Goal: Information Seeking & Learning: Stay updated

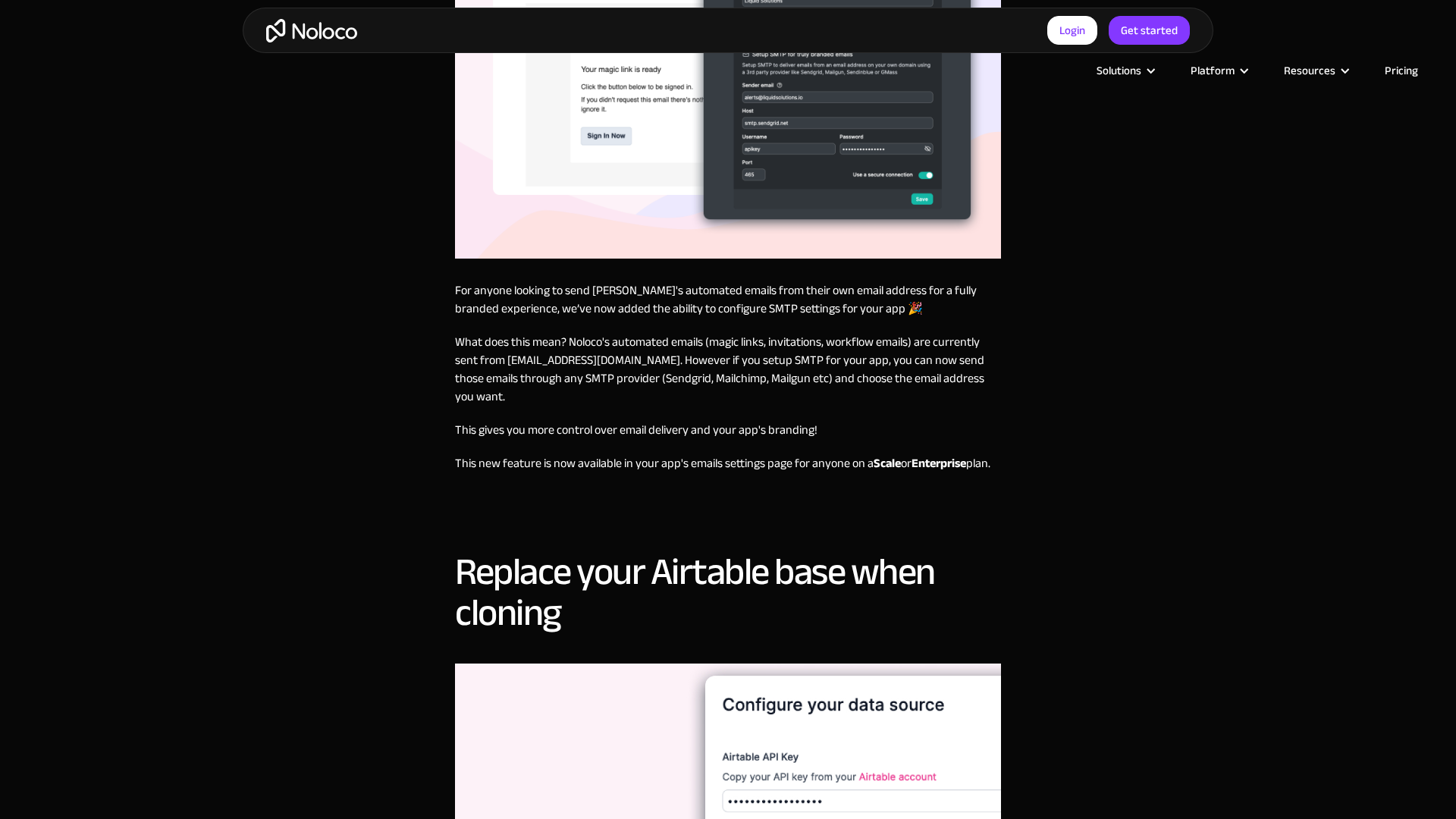
scroll to position [1371, 0]
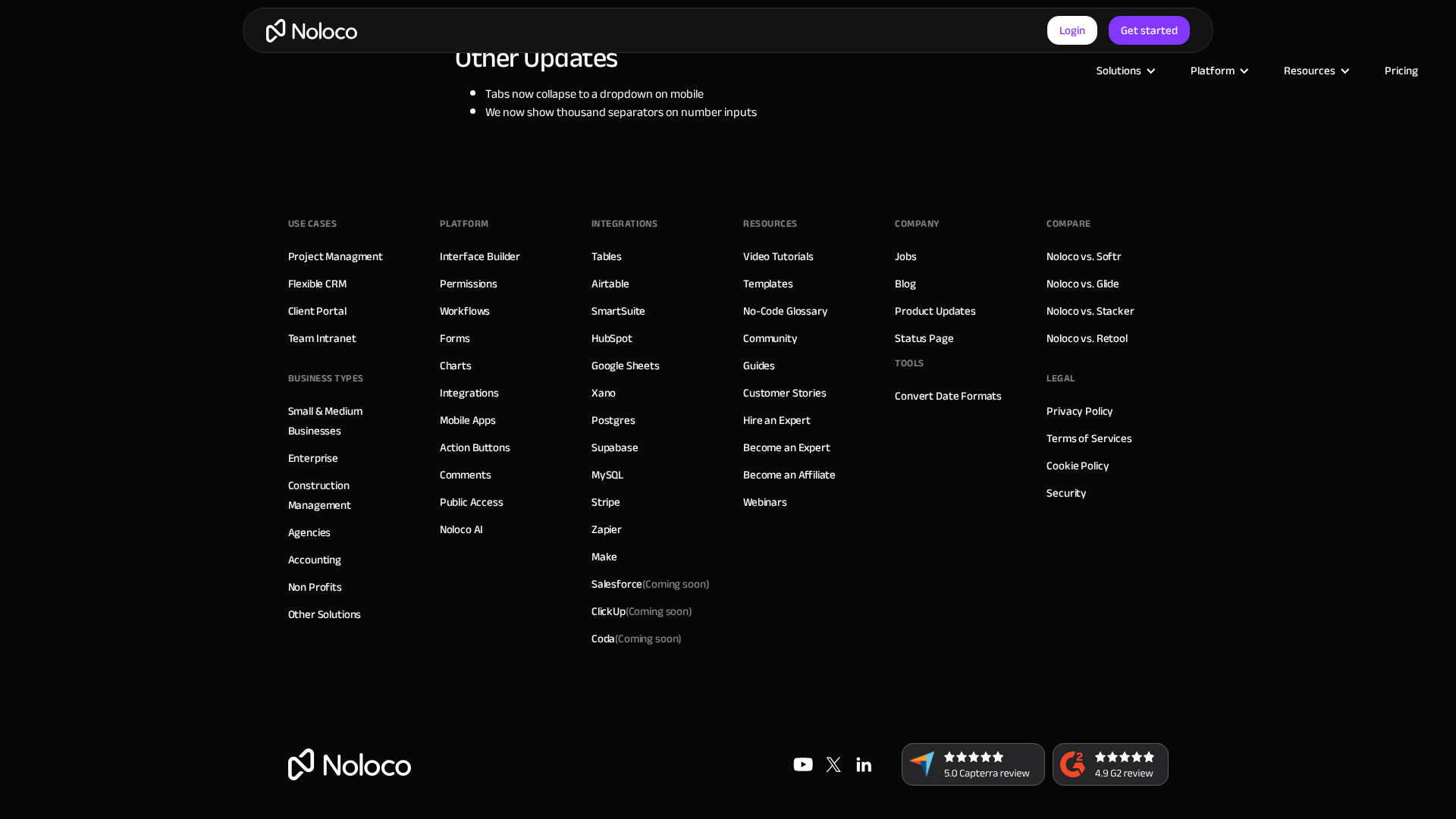
scroll to position [2101, 0]
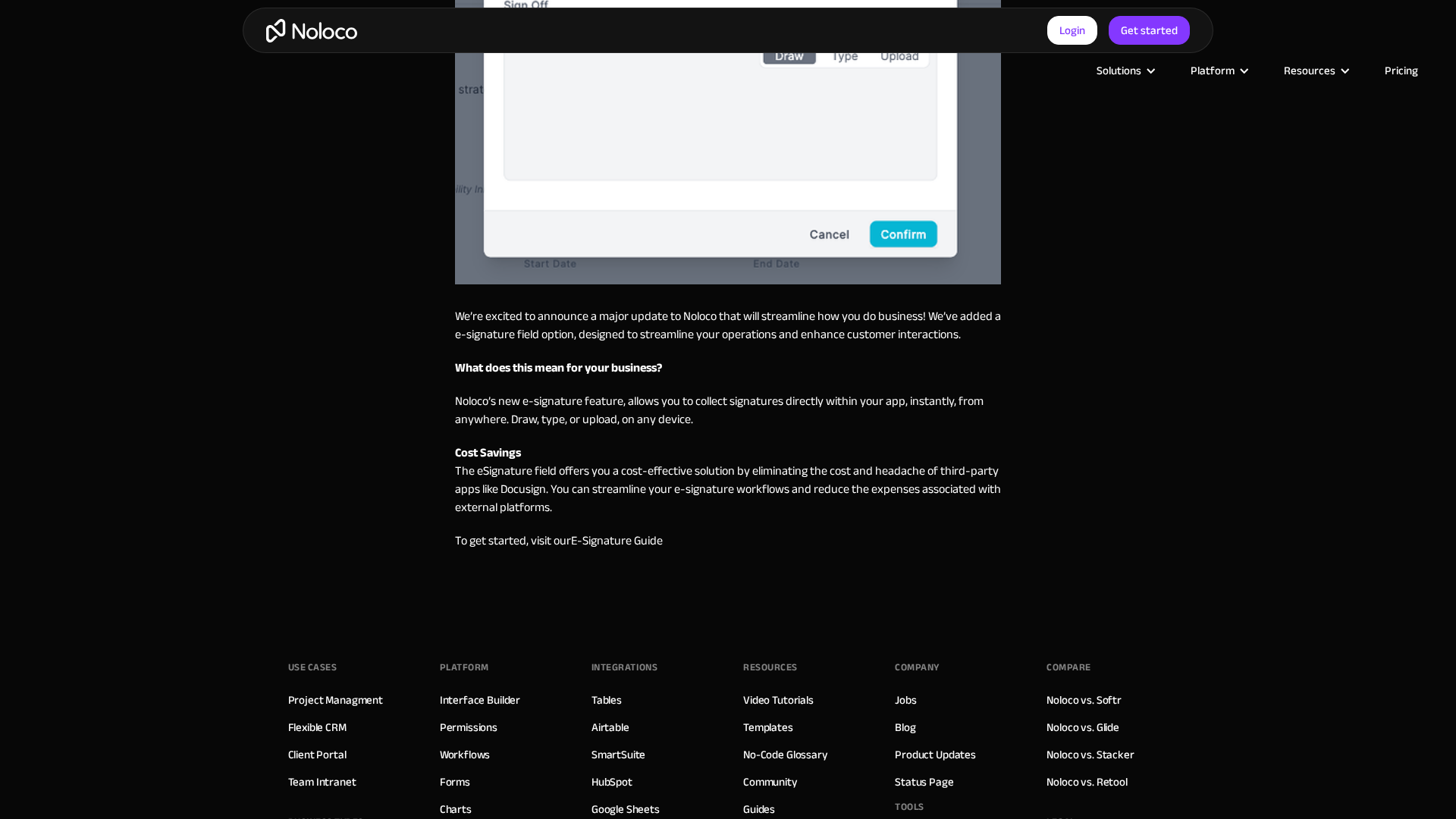
scroll to position [1093, 0]
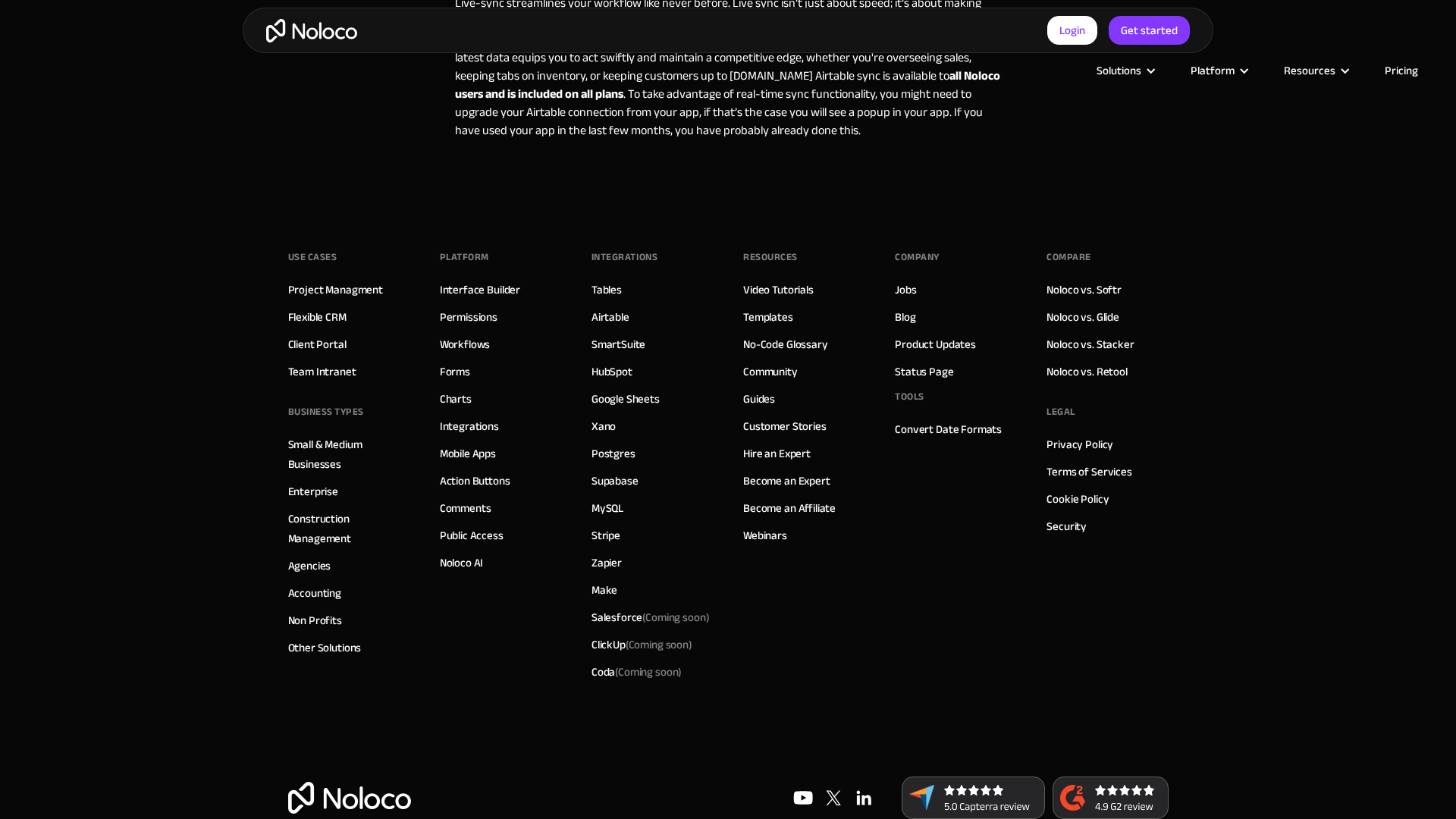
scroll to position [1408, 0]
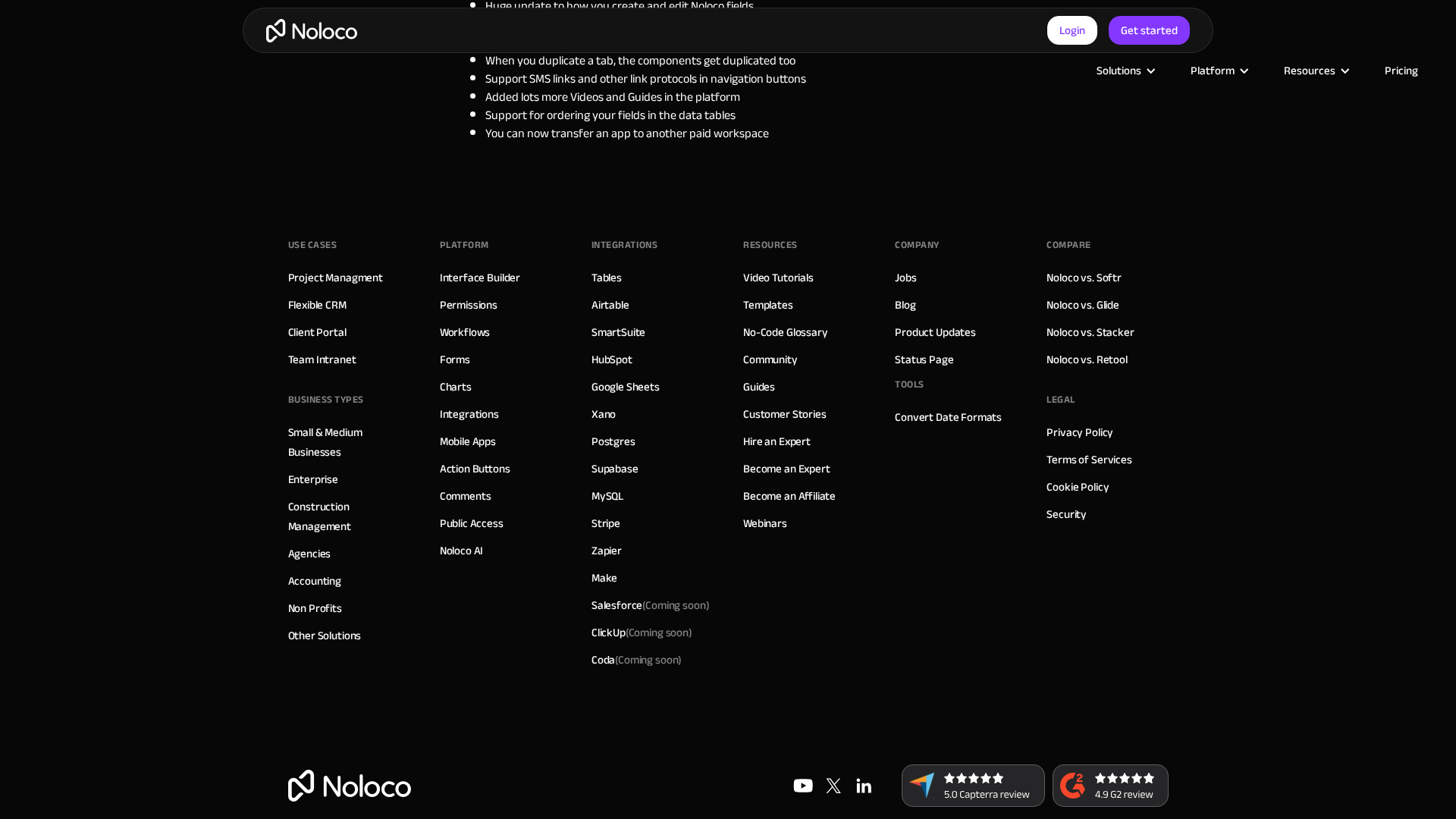
scroll to position [1402, 0]
